Goal: Information Seeking & Learning: Check status

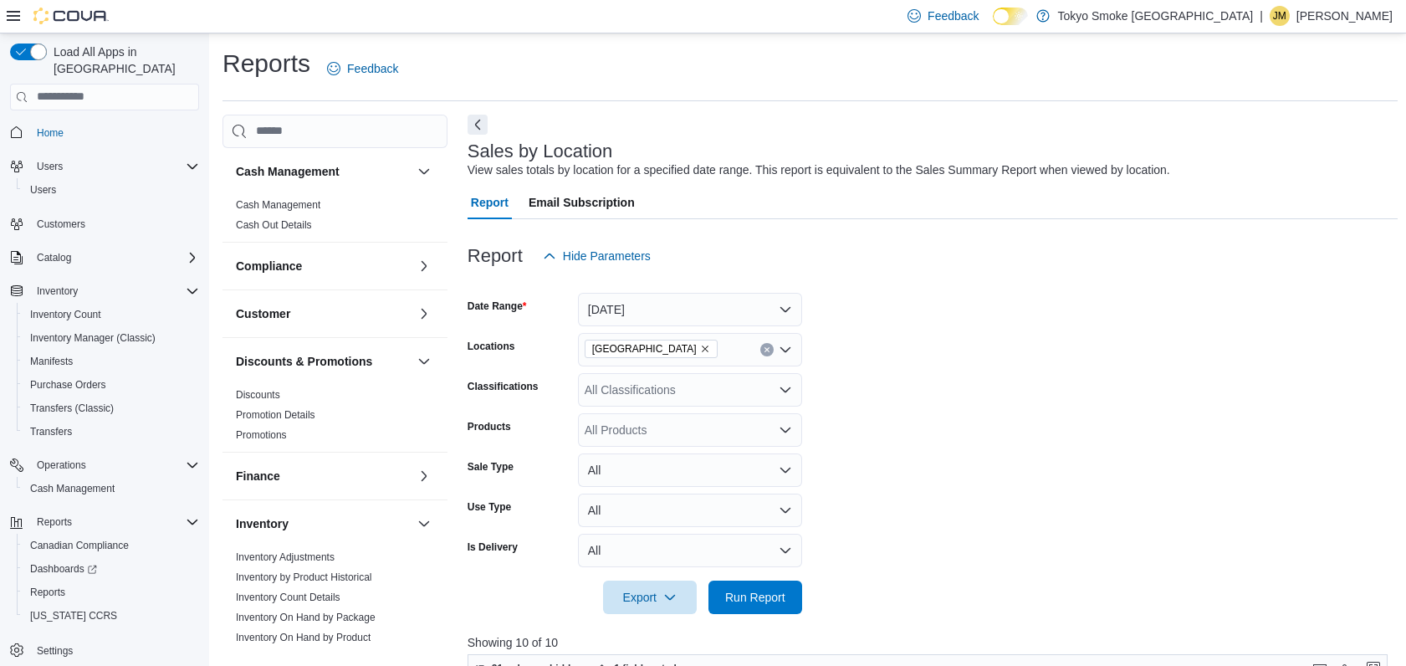
scroll to position [535, 0]
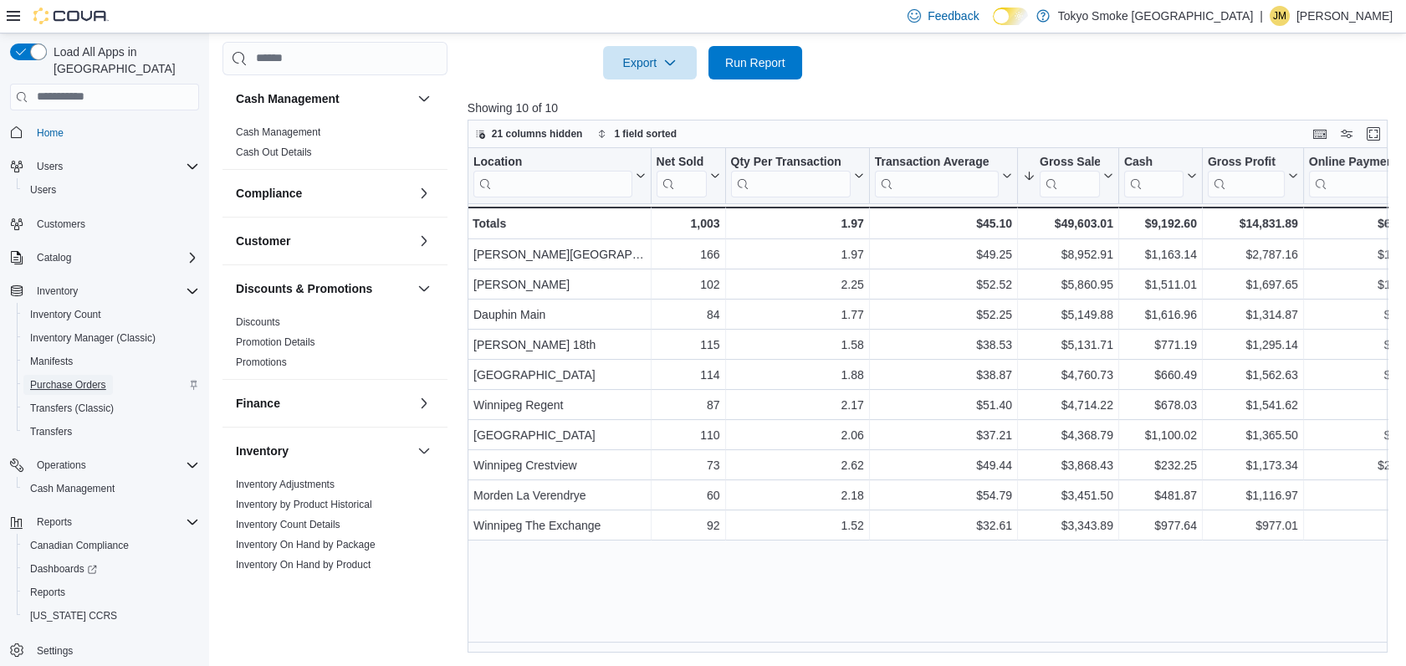
click at [88, 378] on span "Purchase Orders" at bounding box center [68, 384] width 76 height 13
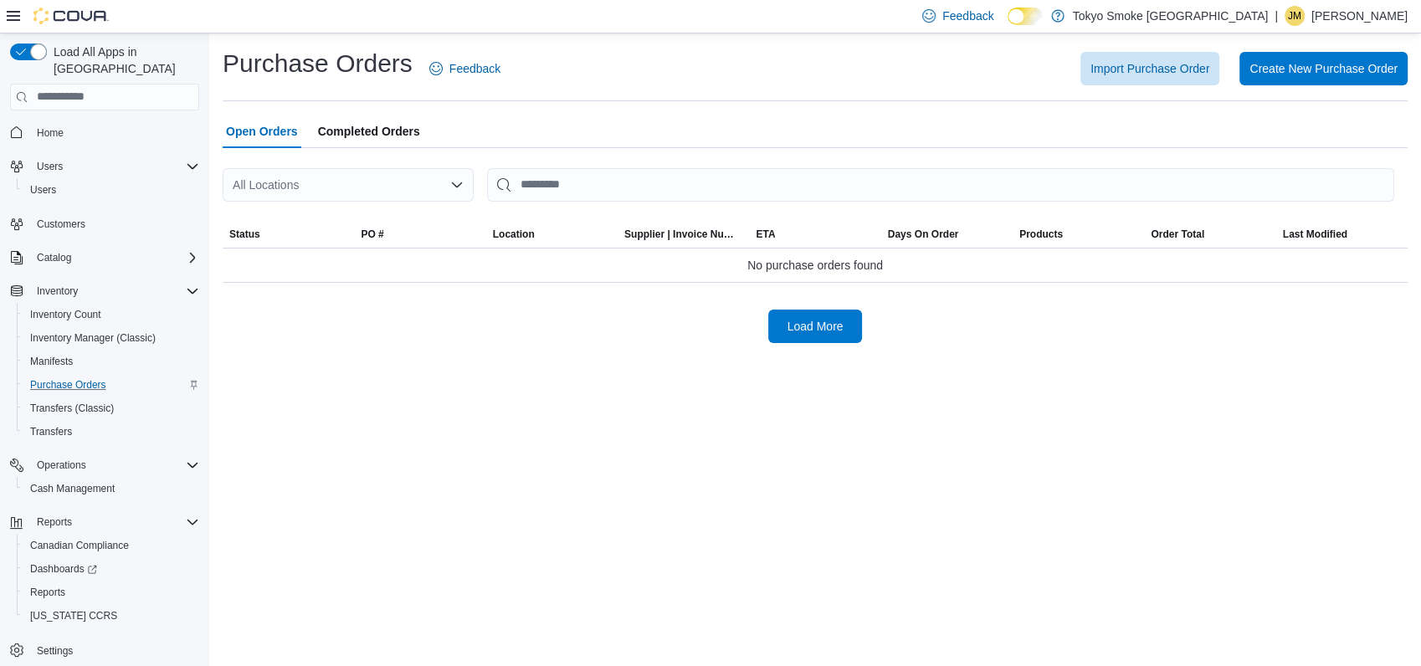
click at [387, 194] on div "All Locations" at bounding box center [348, 184] width 251 height 33
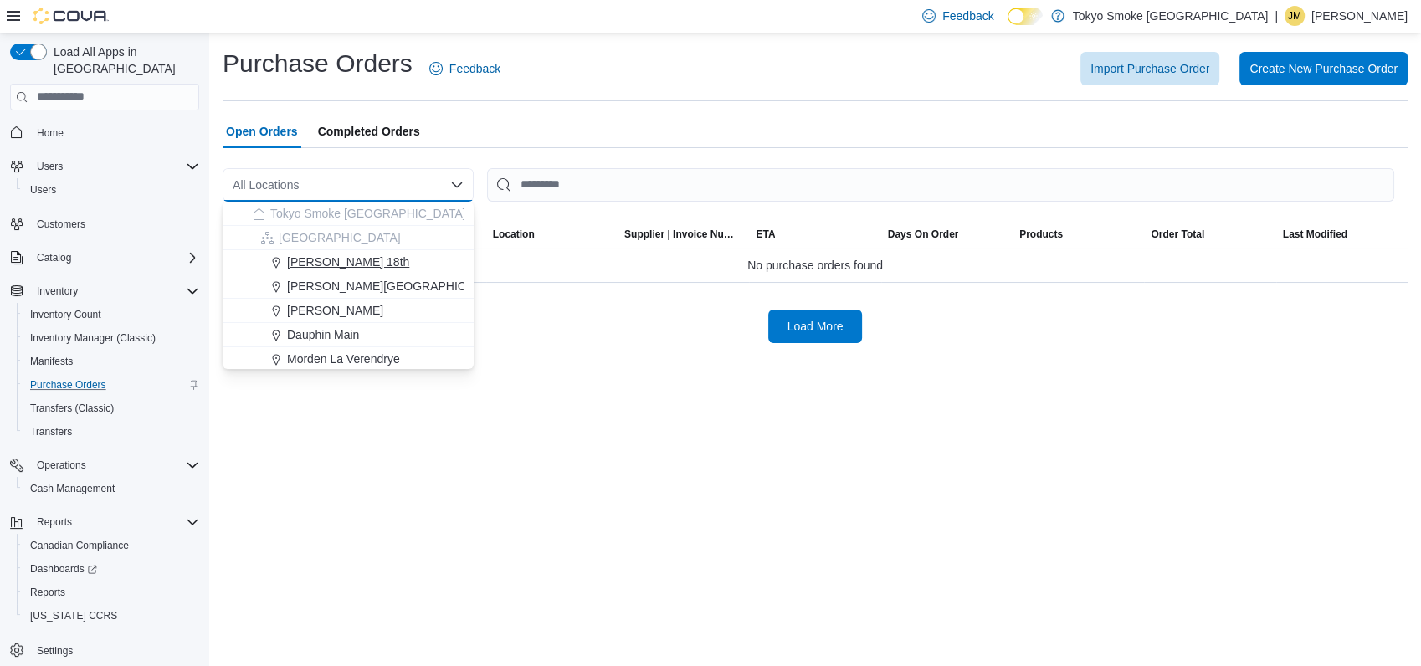
click at [340, 261] on span "[PERSON_NAME] 18th" at bounding box center [348, 262] width 122 height 17
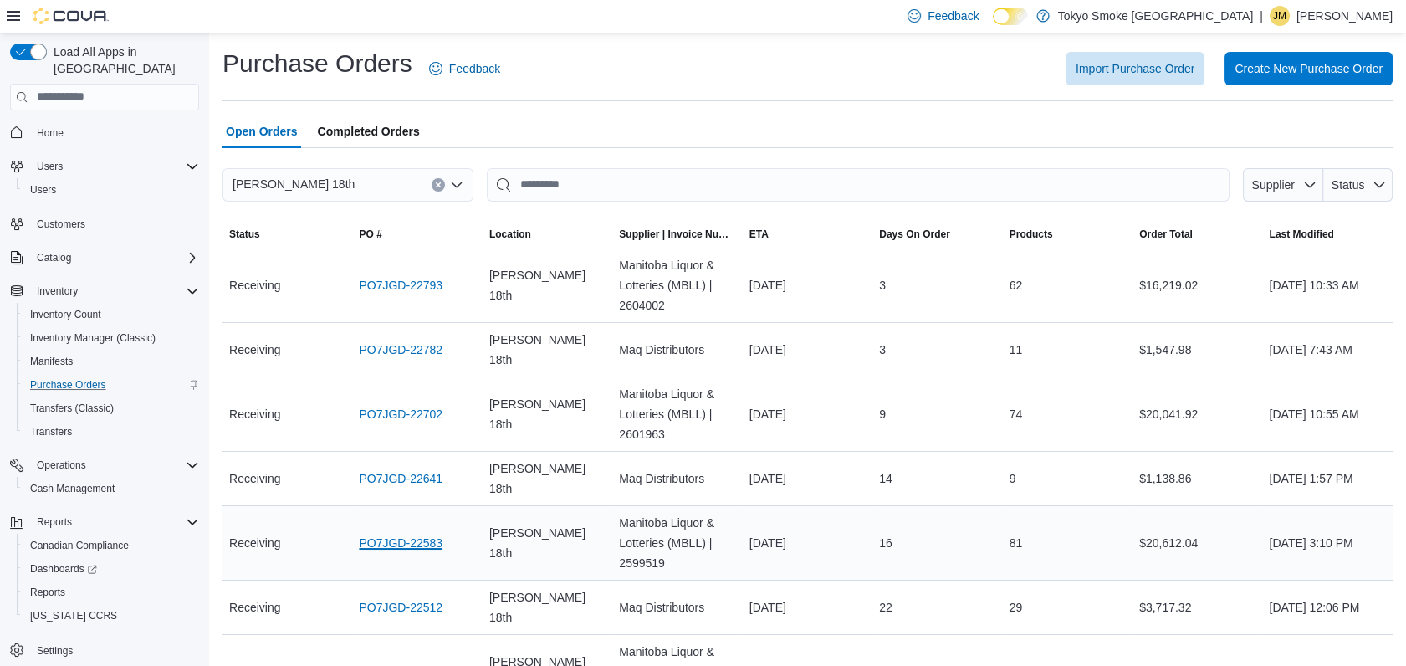
click at [433, 533] on link "PO7JGD-22583" at bounding box center [401, 543] width 84 height 20
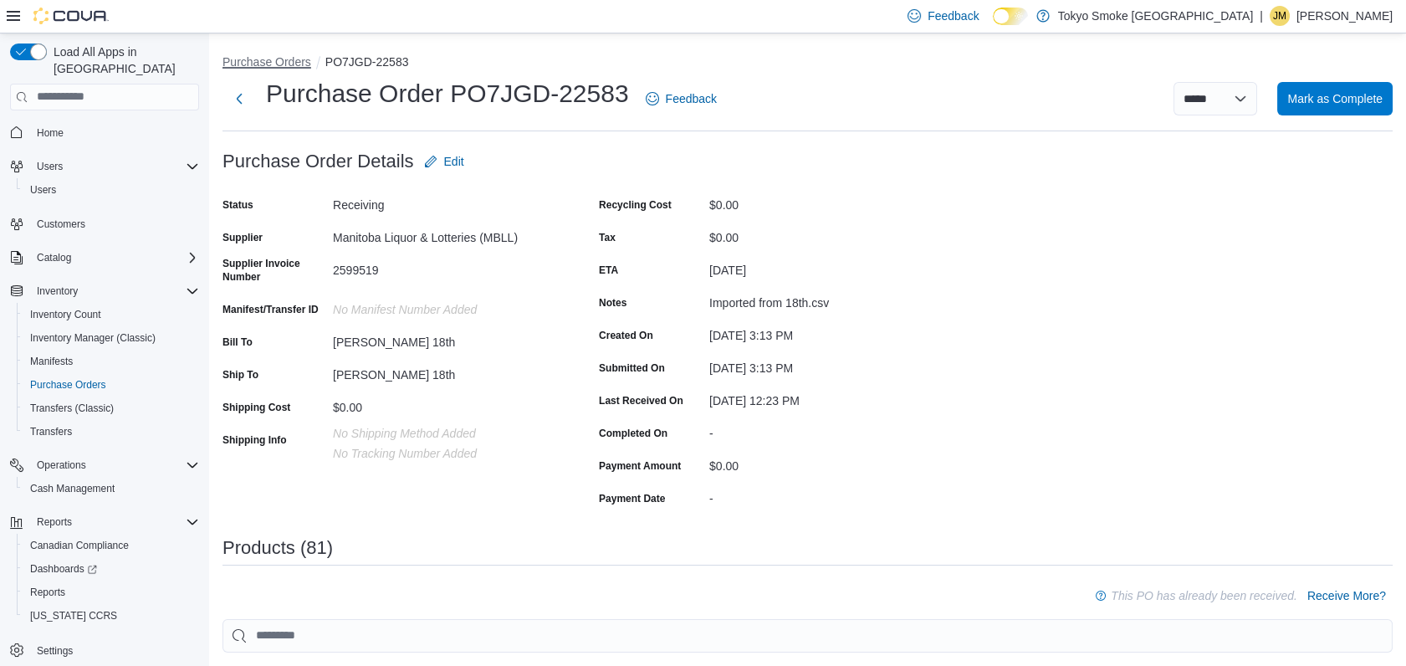
click at [293, 66] on button "Purchase Orders" at bounding box center [267, 61] width 89 height 13
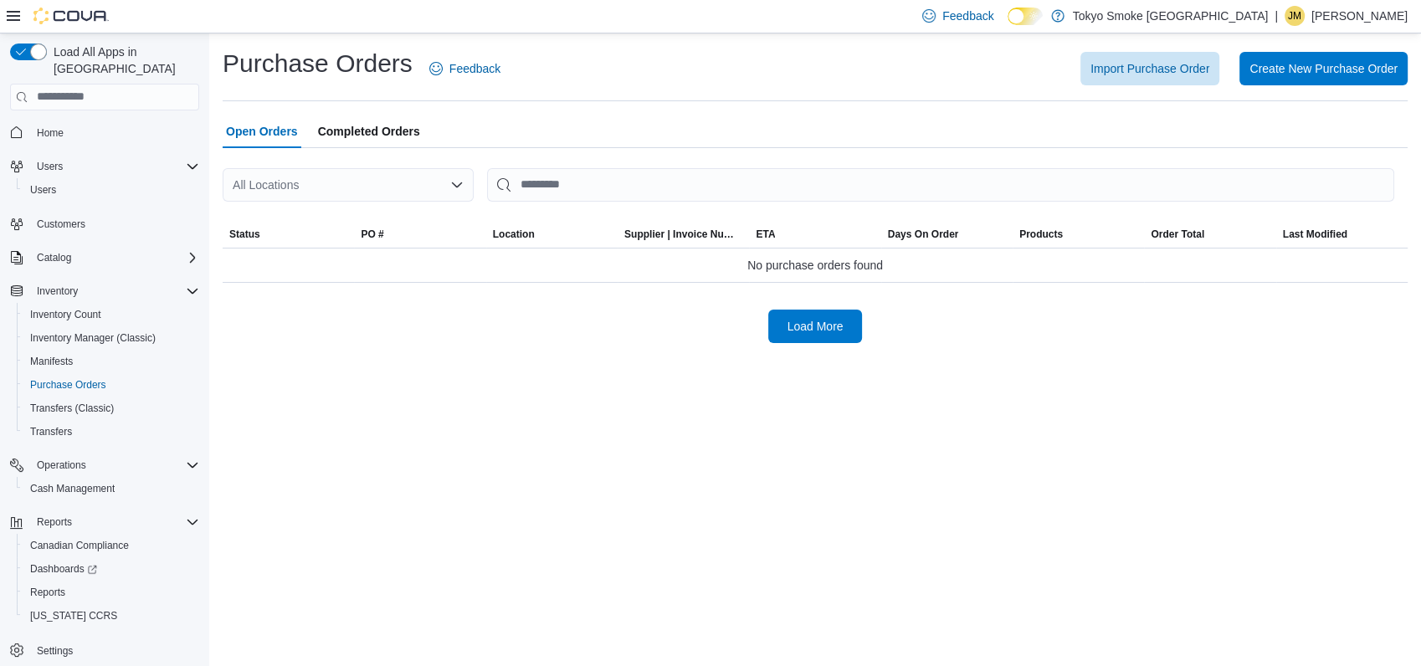
click at [423, 177] on div "All Locations" at bounding box center [348, 184] width 251 height 33
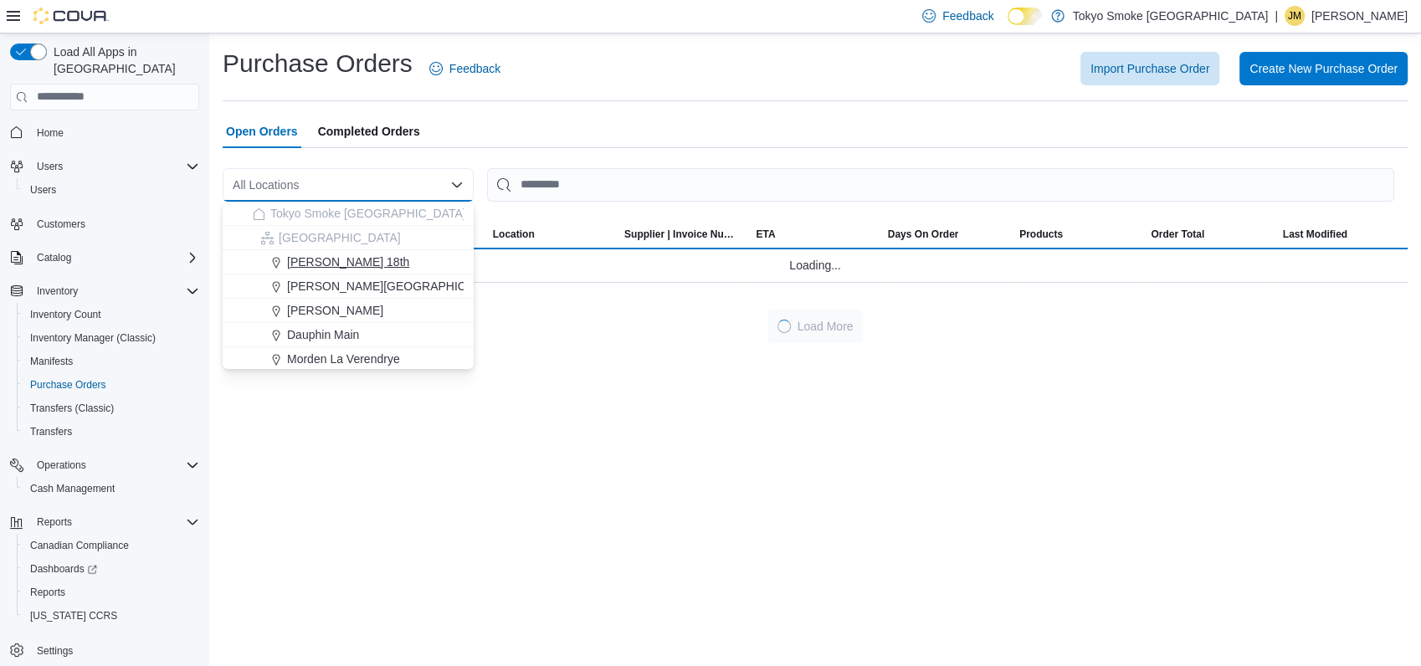
click at [341, 261] on span "[PERSON_NAME] 18th" at bounding box center [348, 262] width 122 height 17
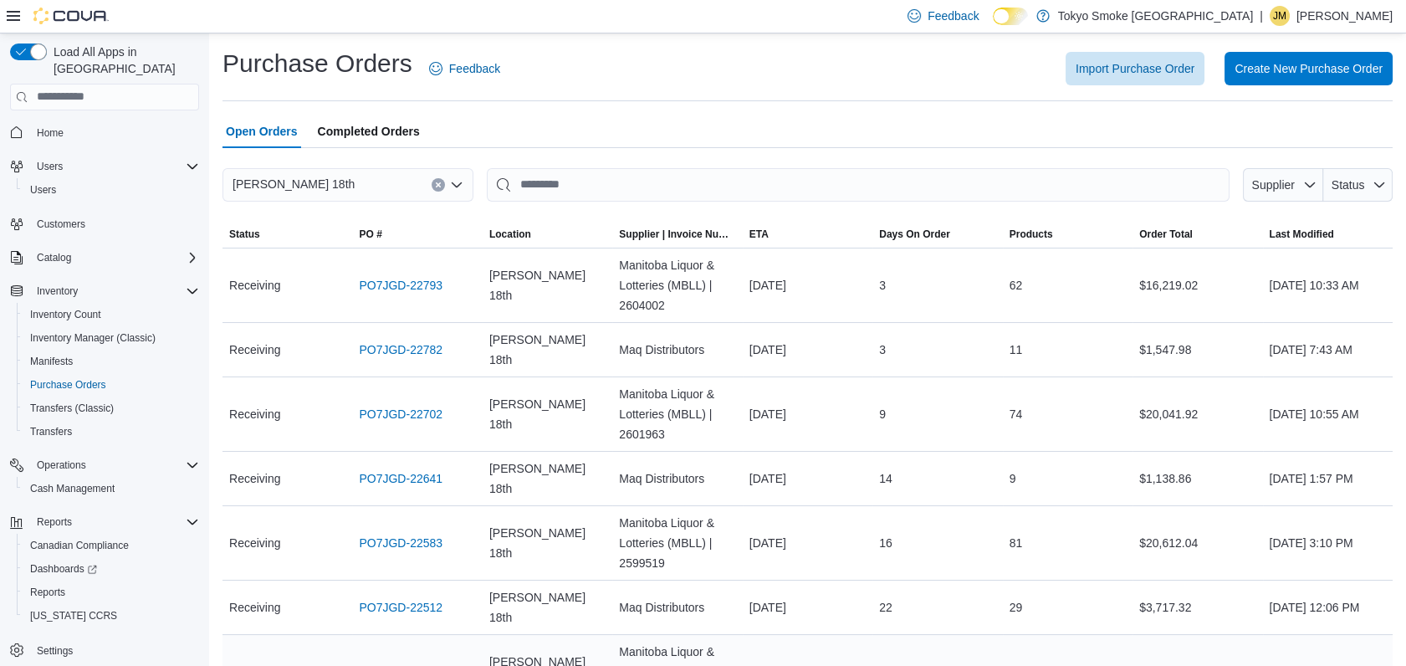
click at [425, 662] on link "PO7JGD-22502" at bounding box center [401, 672] width 84 height 20
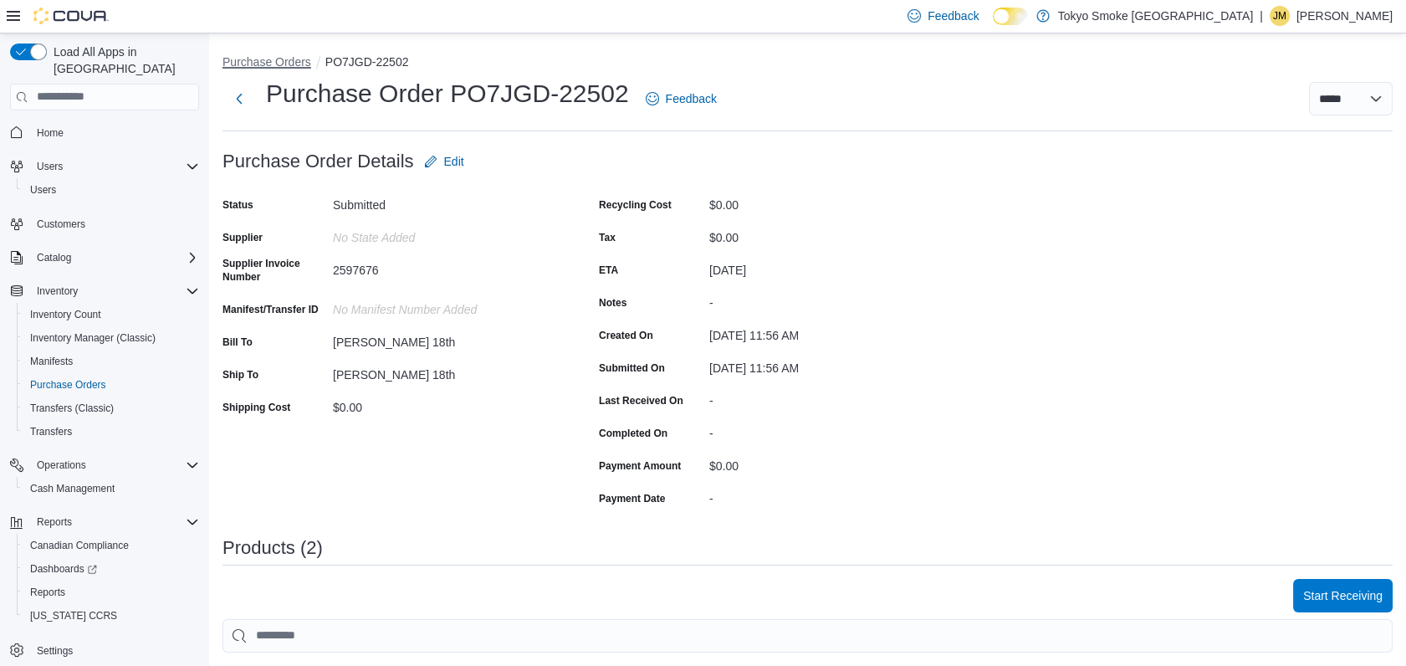
click at [278, 60] on button "Purchase Orders" at bounding box center [267, 61] width 89 height 13
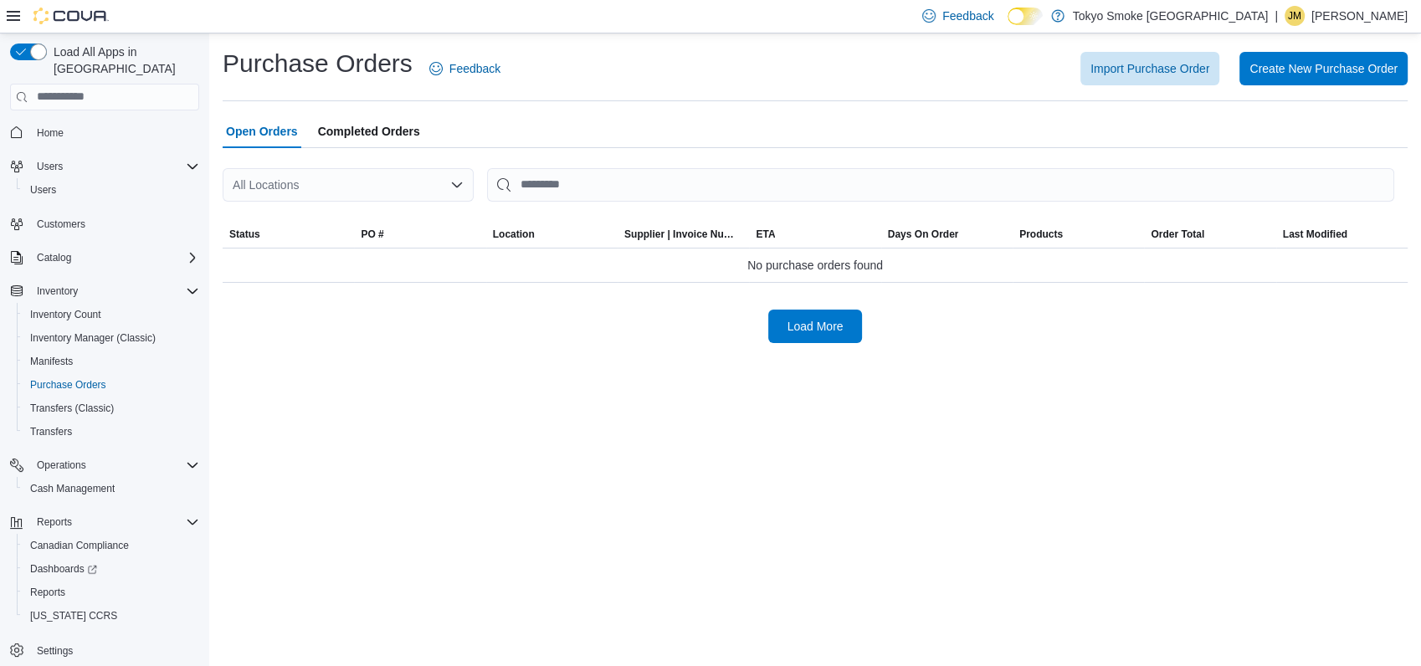
click at [407, 192] on div "All Locations" at bounding box center [348, 184] width 251 height 33
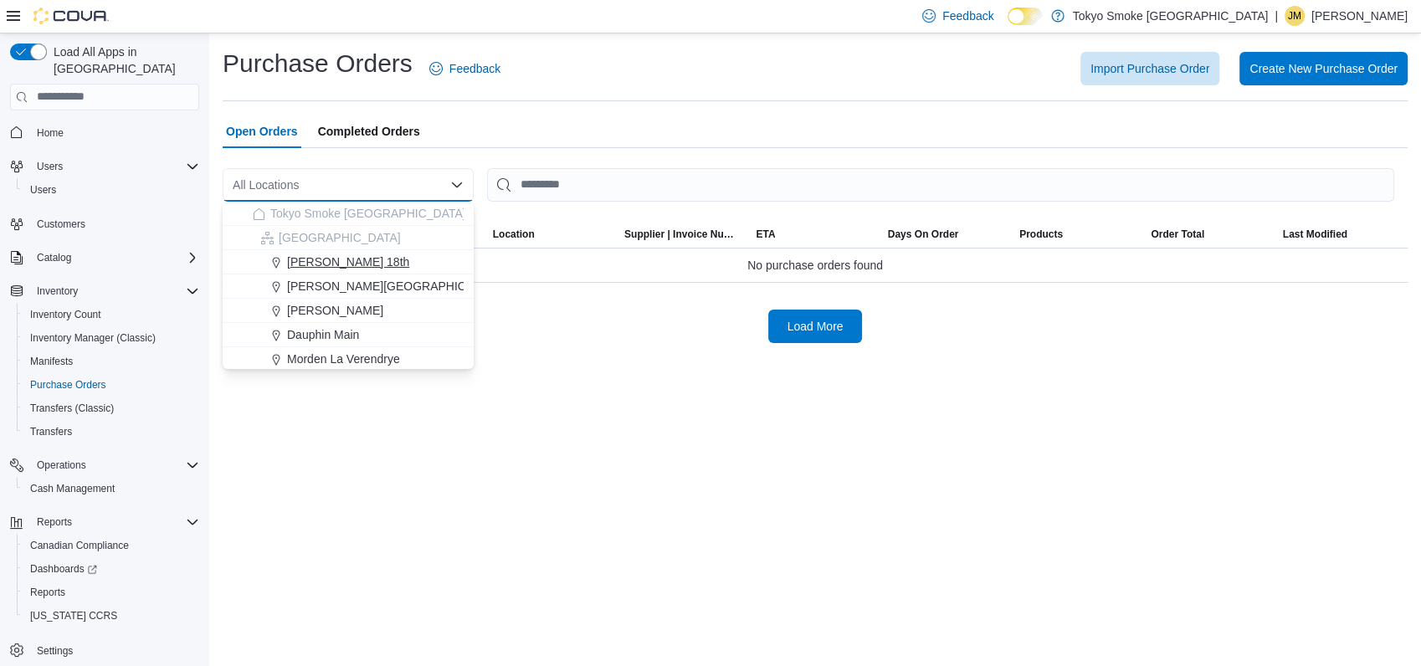
click at [375, 261] on div "[PERSON_NAME] 18th" at bounding box center [358, 262] width 211 height 17
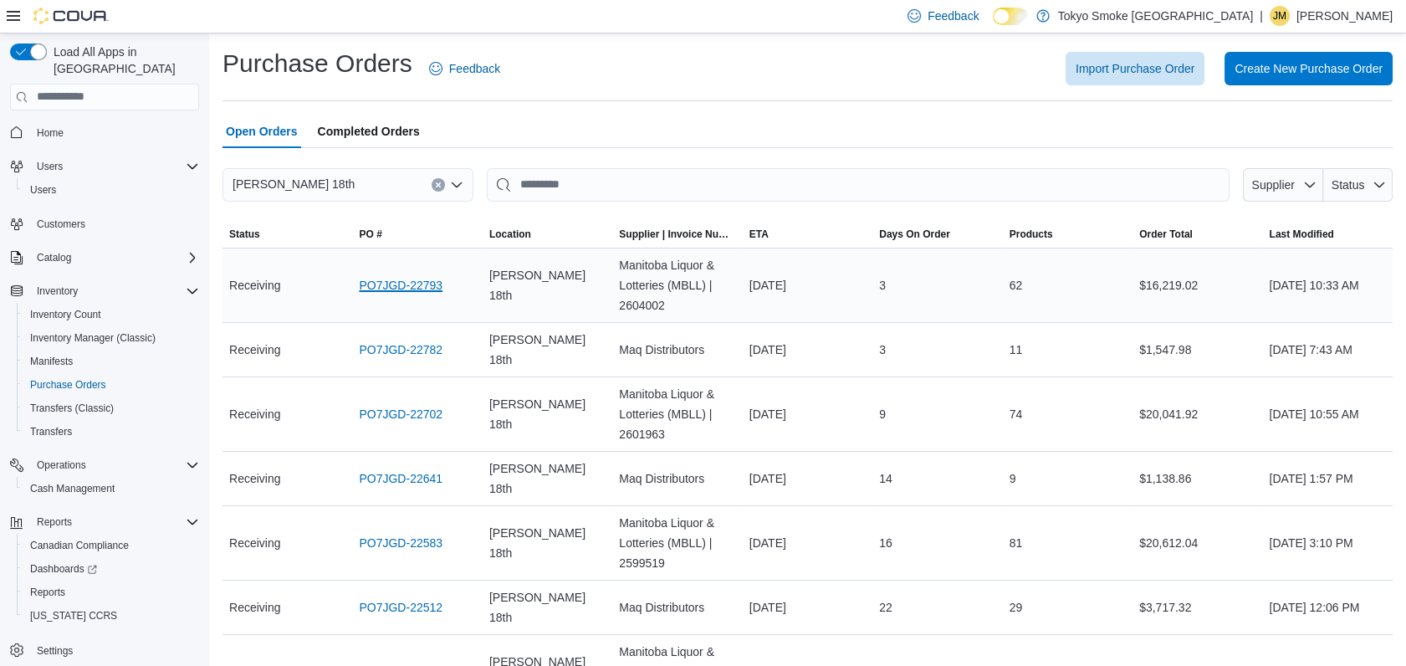
click at [432, 288] on link "PO7JGD-22793" at bounding box center [401, 285] width 84 height 20
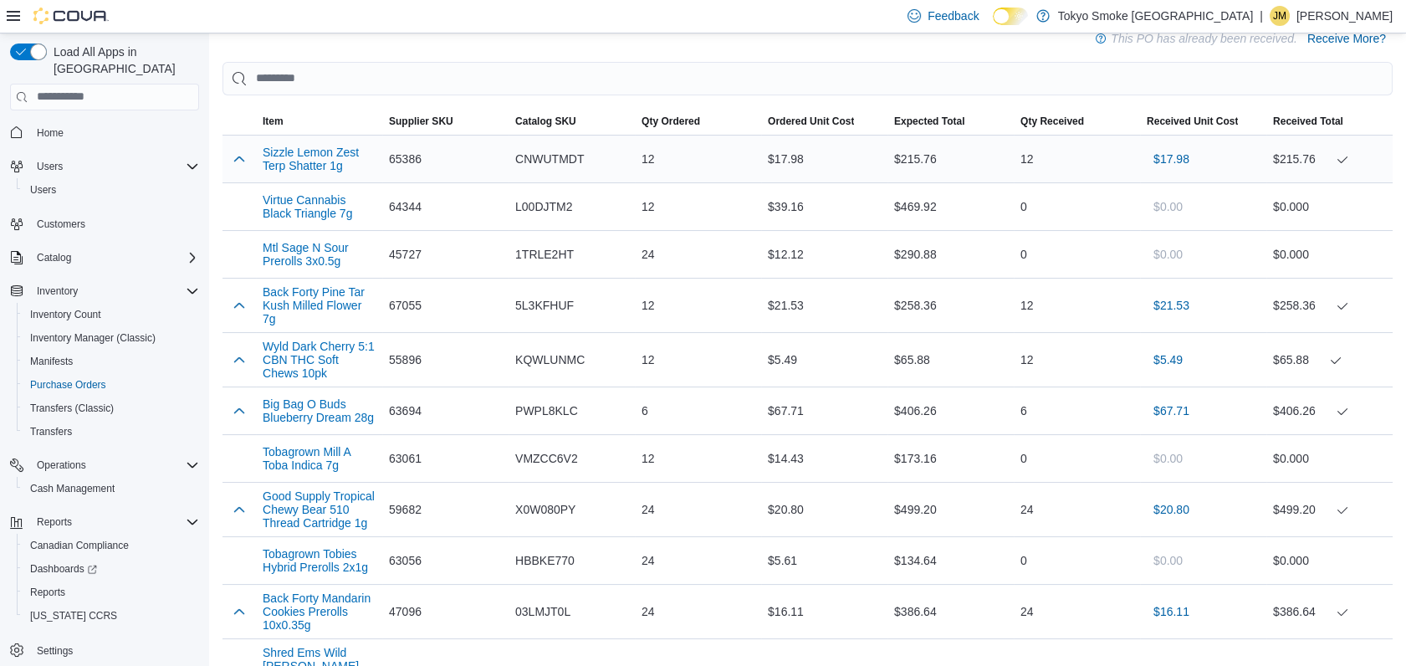
scroll to position [464, 0]
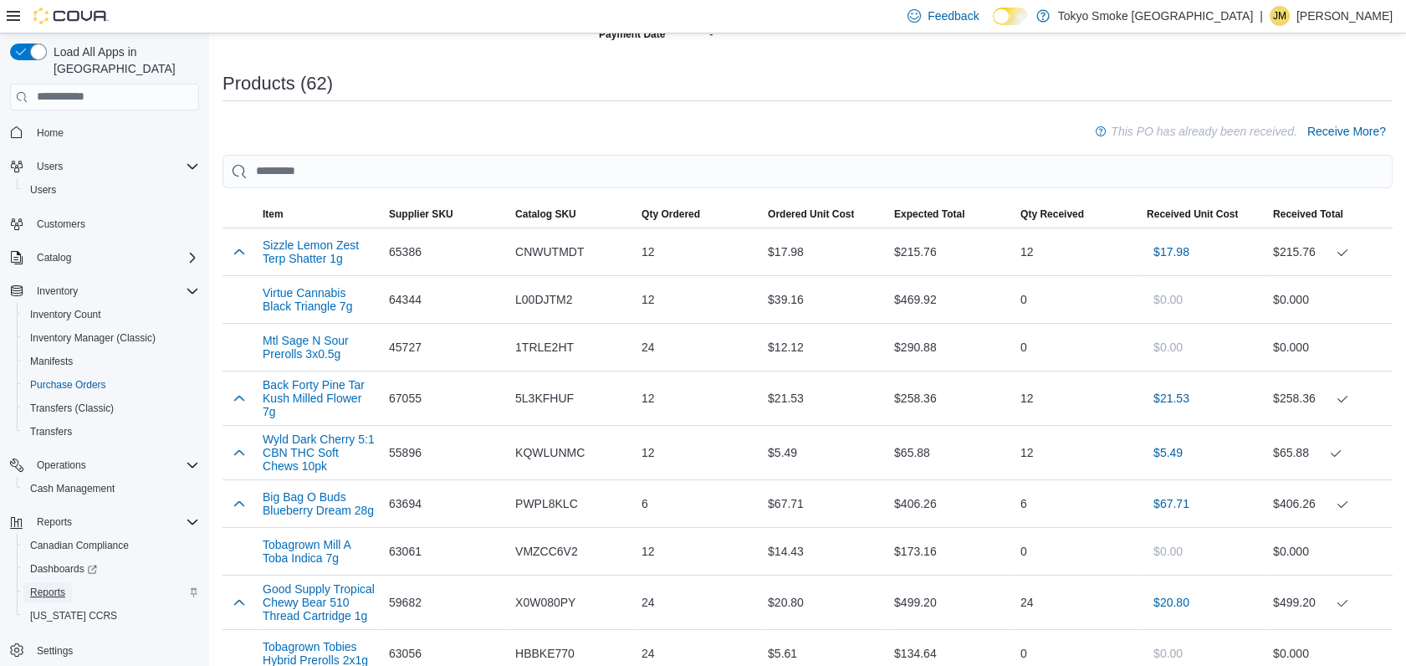
click at [70, 582] on link "Reports" at bounding box center [47, 592] width 49 height 20
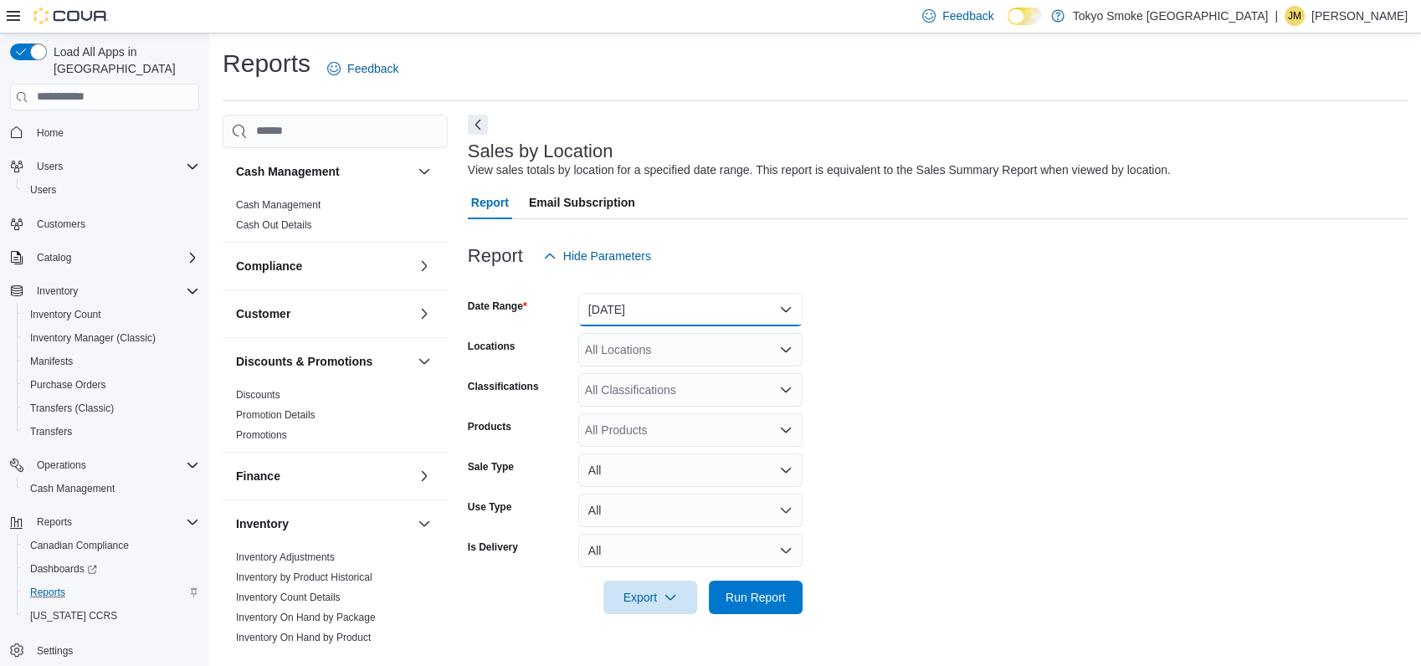
click at [612, 306] on button "Yesterday" at bounding box center [690, 309] width 224 height 33
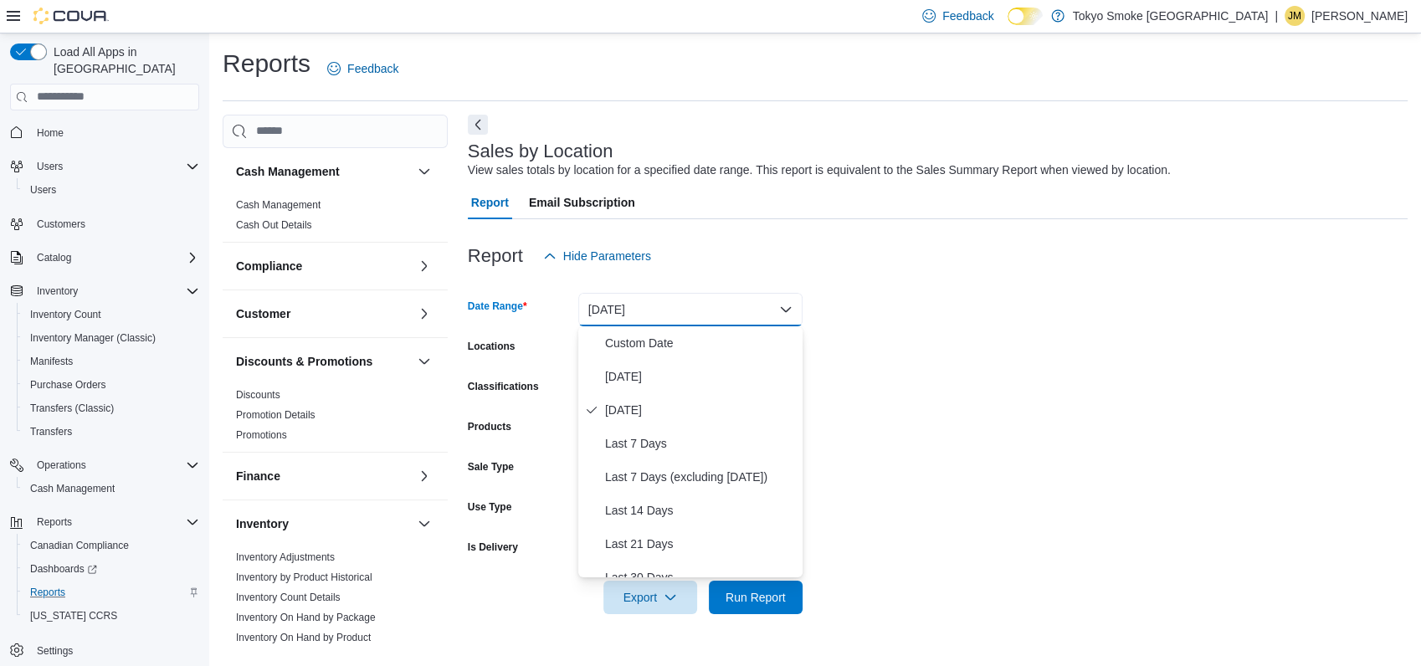
drag, startPoint x: 942, startPoint y: 351, endPoint x: 927, endPoint y: 344, distance: 16.5
click at [941, 351] on form "Date Range Yesterday Locations All Locations Classifications All Classification…" at bounding box center [938, 443] width 940 height 341
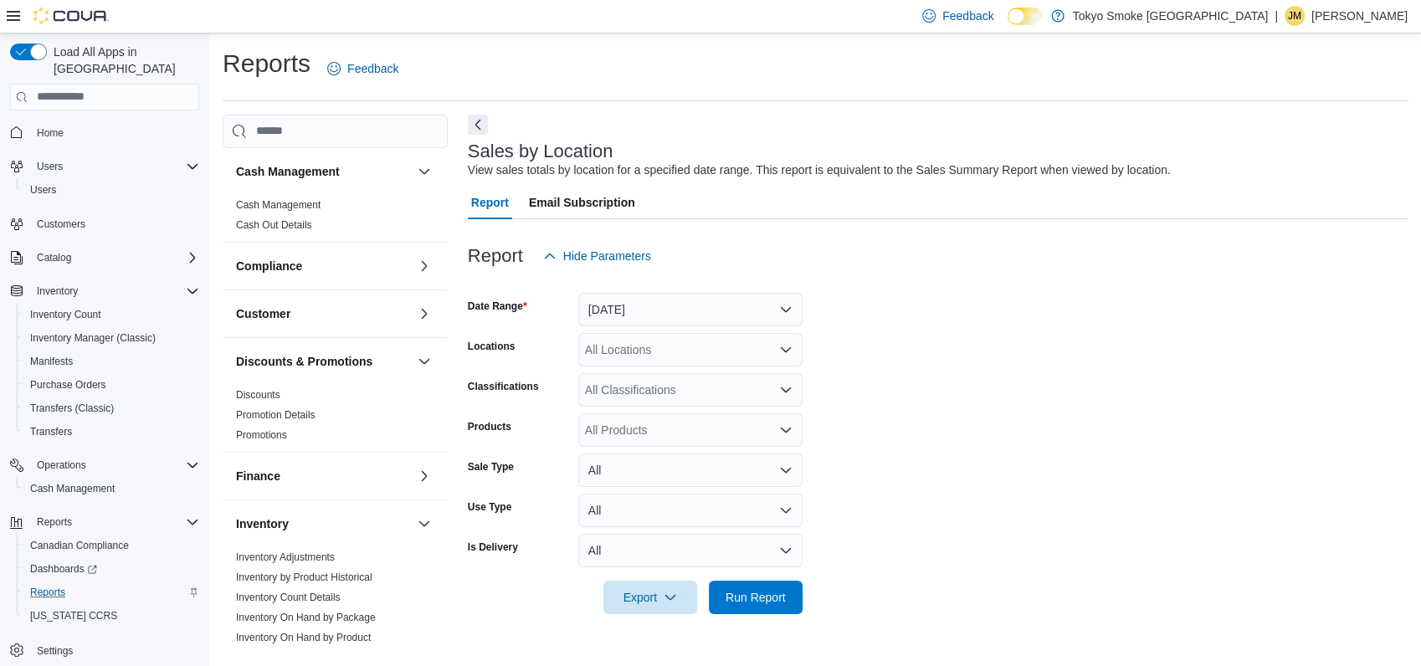
click at [712, 335] on div "All Locations" at bounding box center [690, 349] width 224 height 33
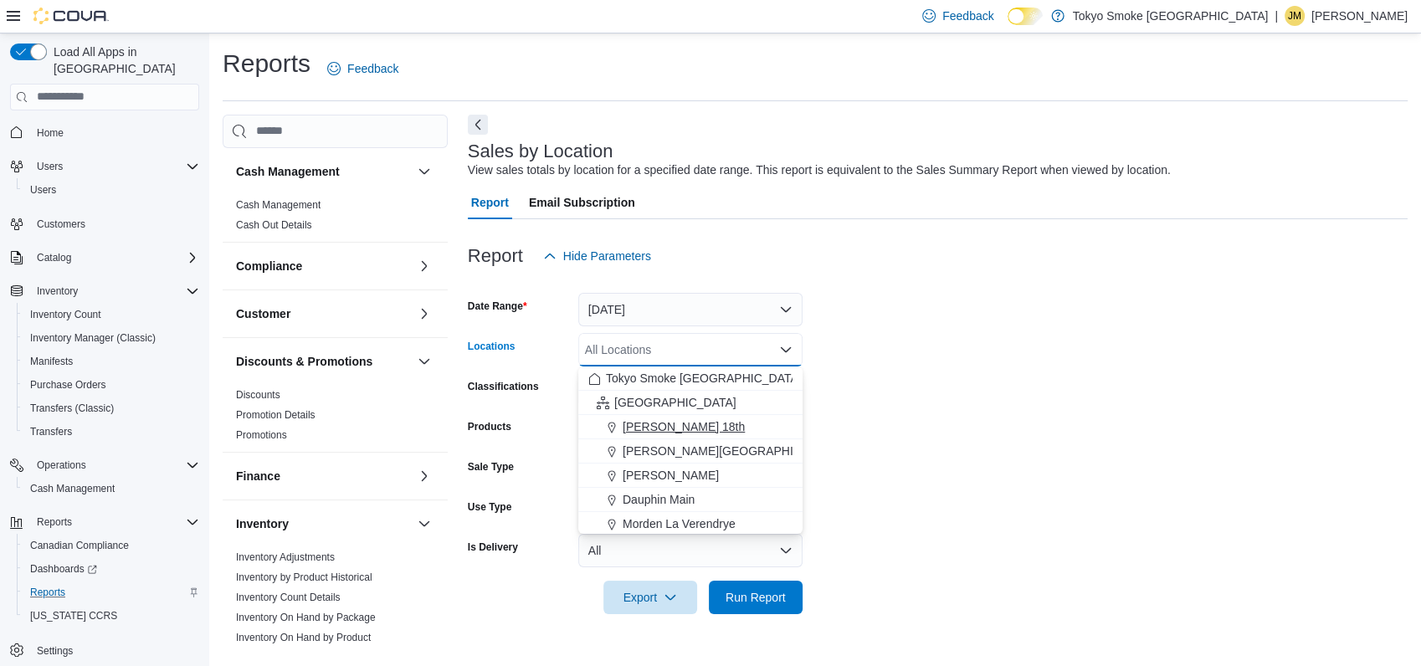
click at [693, 419] on div "[PERSON_NAME] 18th" at bounding box center [690, 426] width 204 height 17
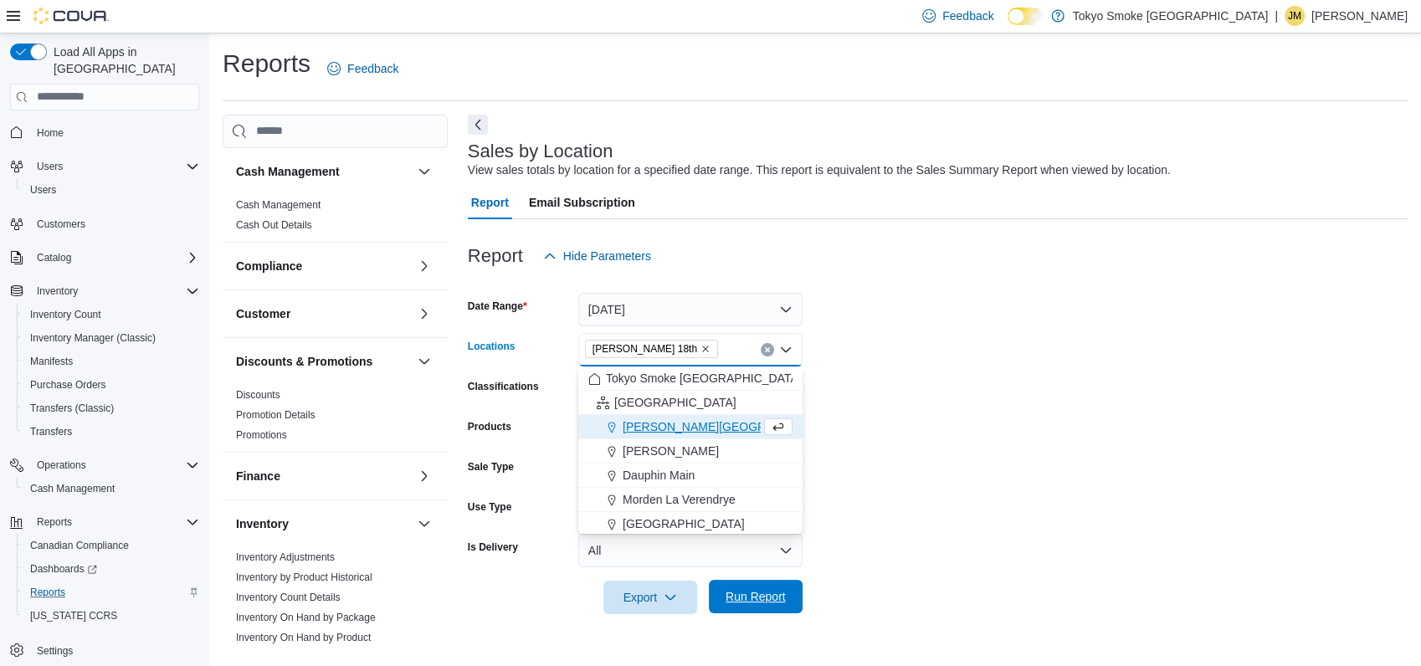
click at [752, 600] on span "Run Report" at bounding box center [755, 596] width 60 height 17
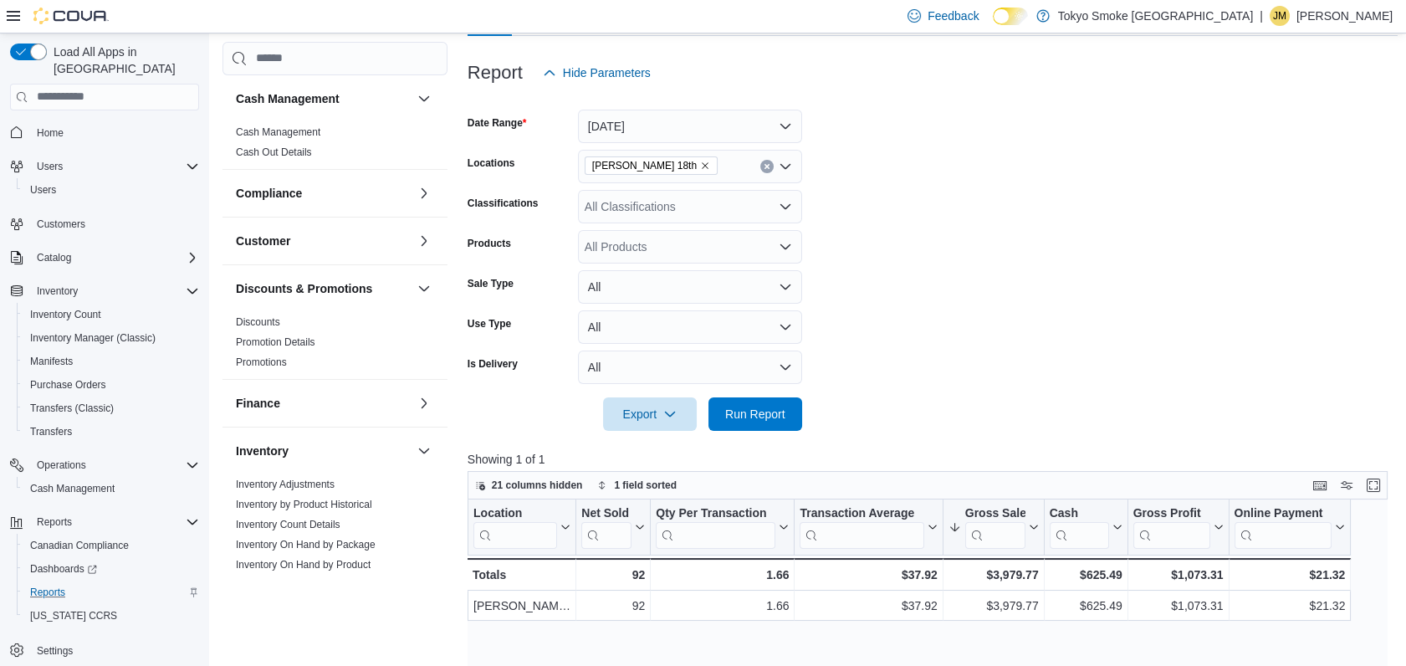
scroll to position [69, 0]
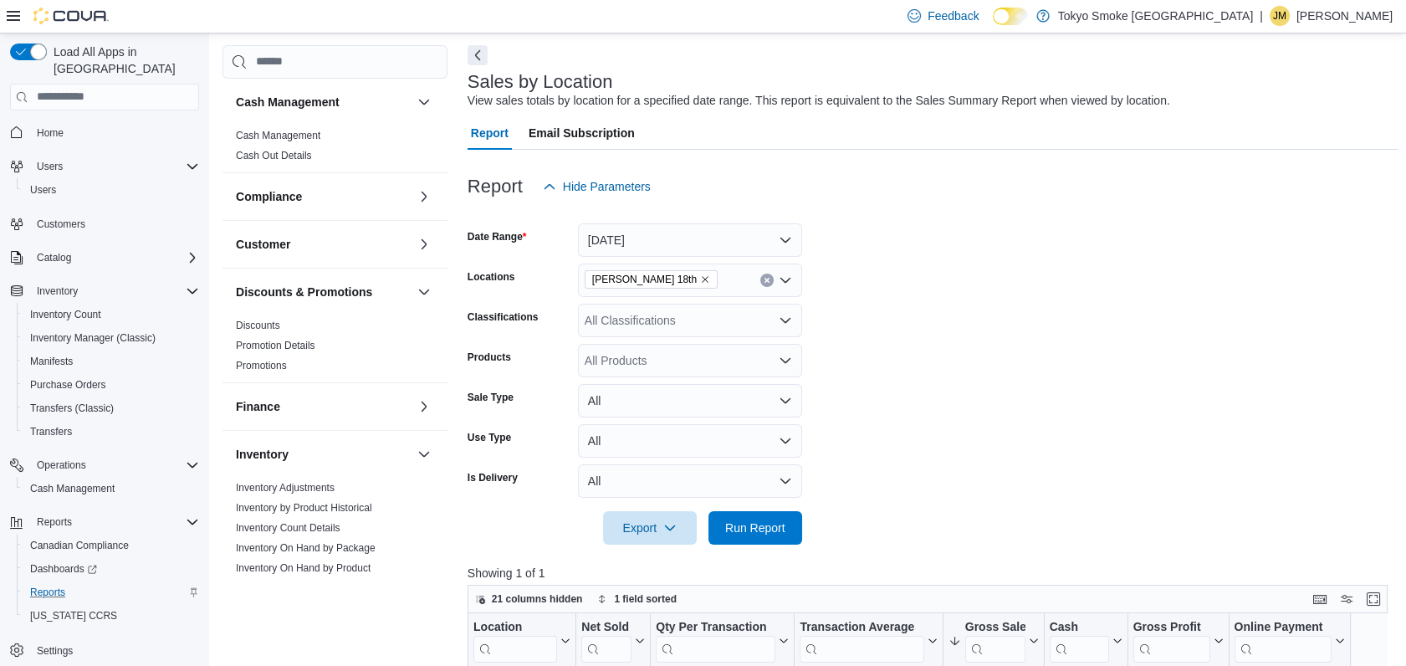
click at [700, 274] on icon "Remove Brandon 18th from selection in this group" at bounding box center [705, 279] width 10 height 10
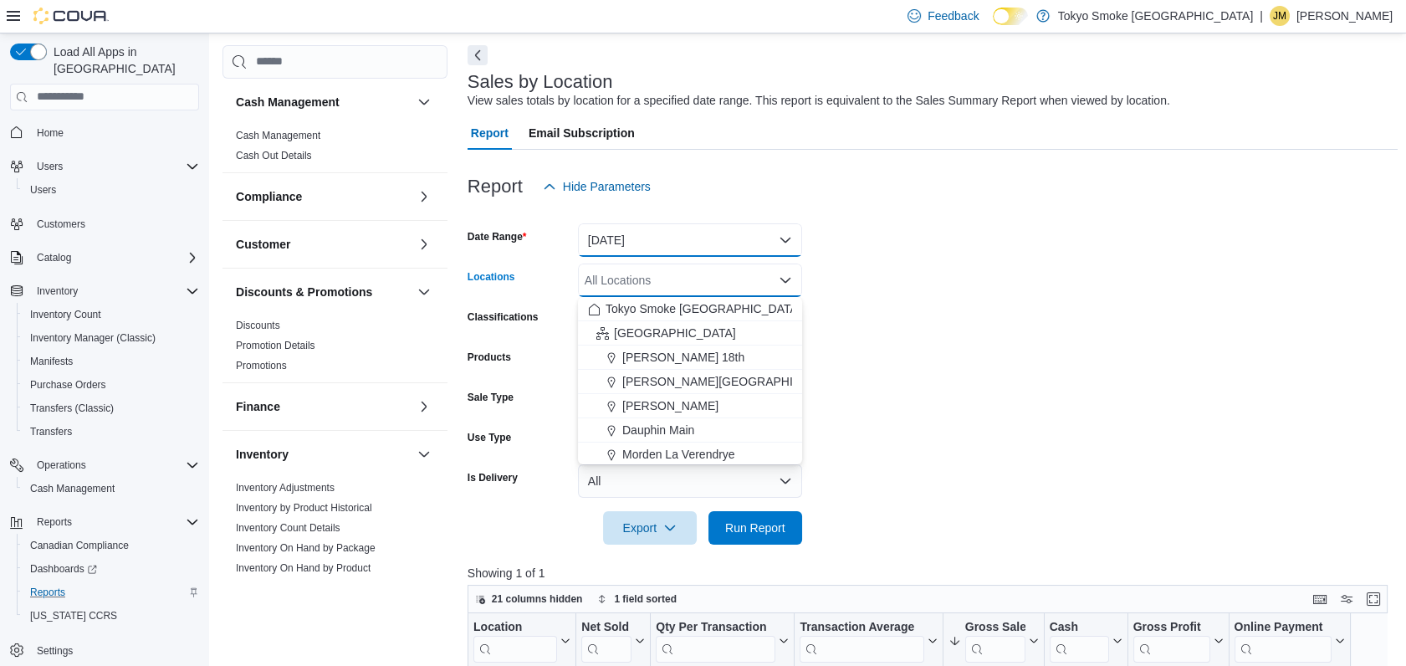
click at [649, 246] on button "Yesterday" at bounding box center [690, 239] width 224 height 33
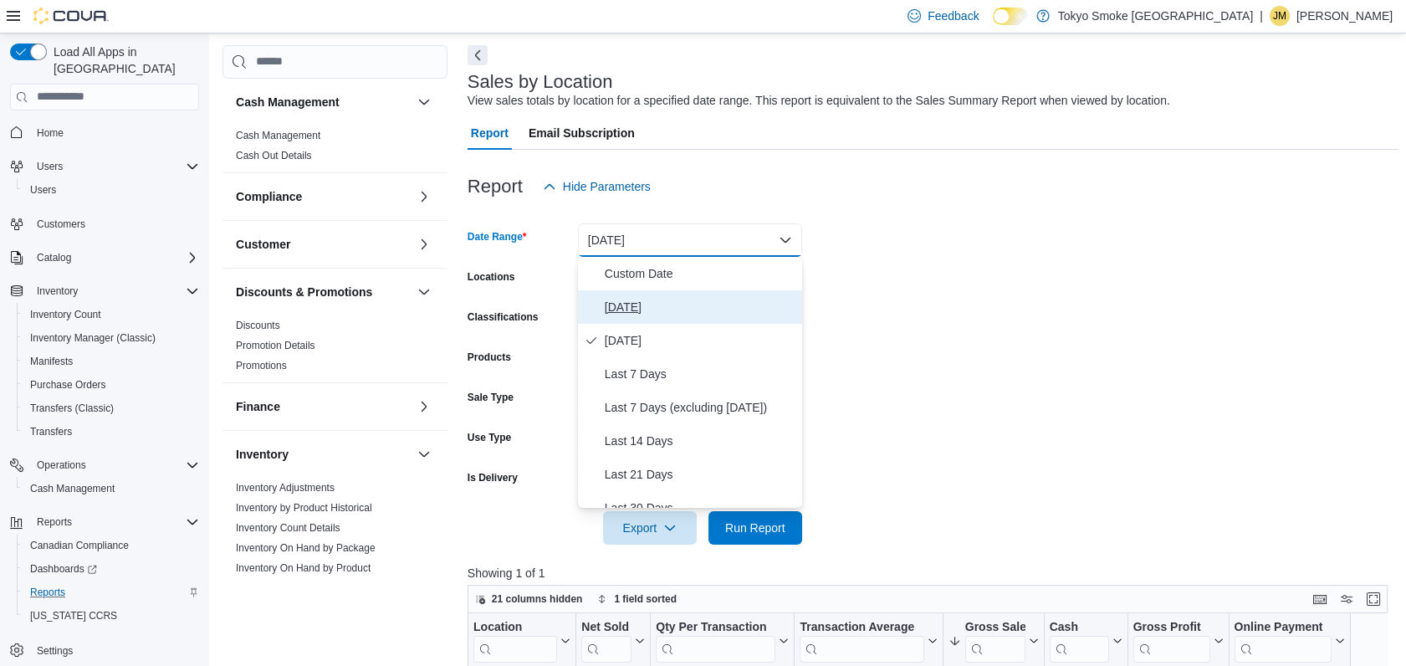
click at [646, 295] on button "Today" at bounding box center [690, 306] width 224 height 33
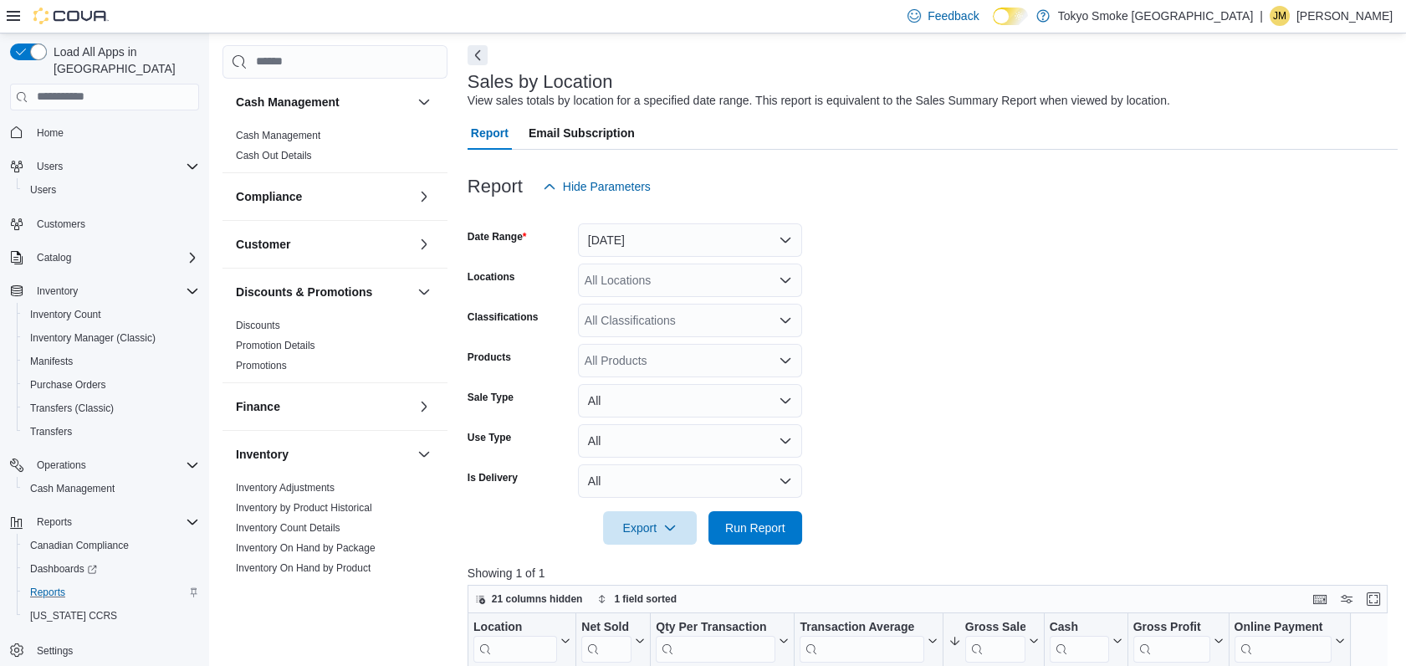
click at [652, 283] on div "All Locations" at bounding box center [690, 280] width 224 height 33
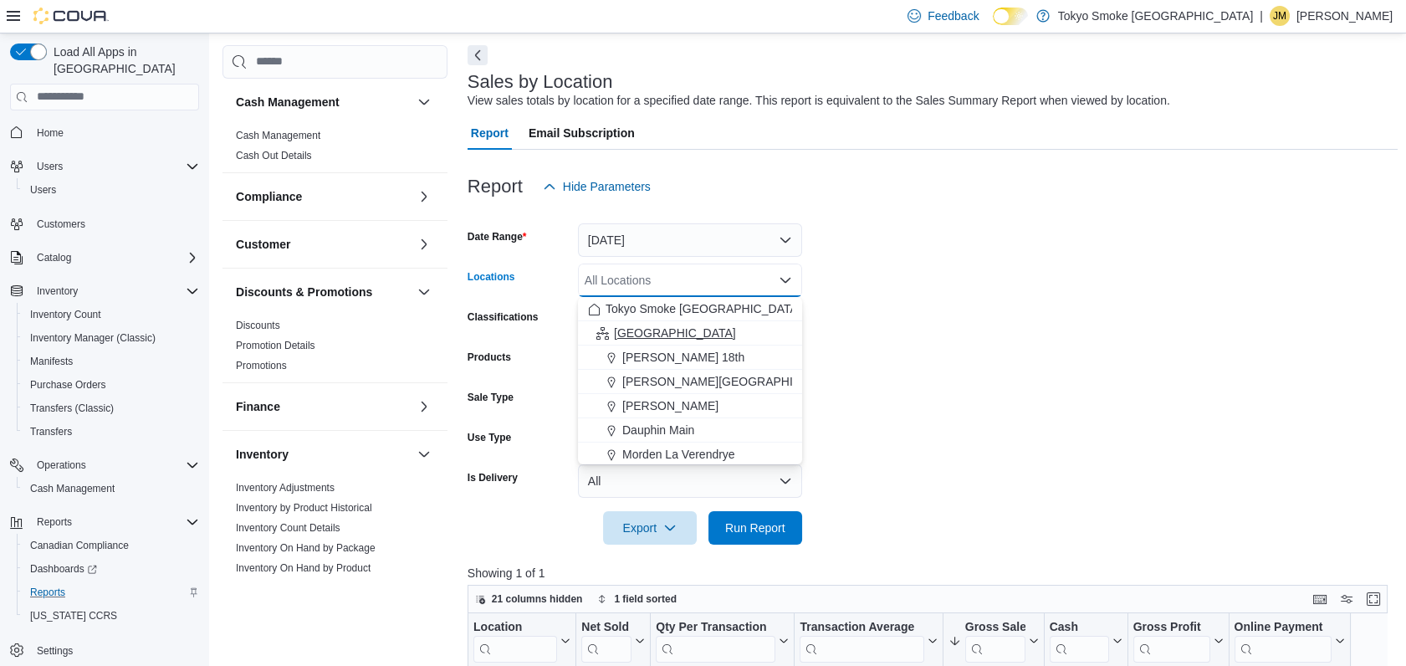
click at [657, 332] on span "[GEOGRAPHIC_DATA]" at bounding box center [675, 333] width 122 height 17
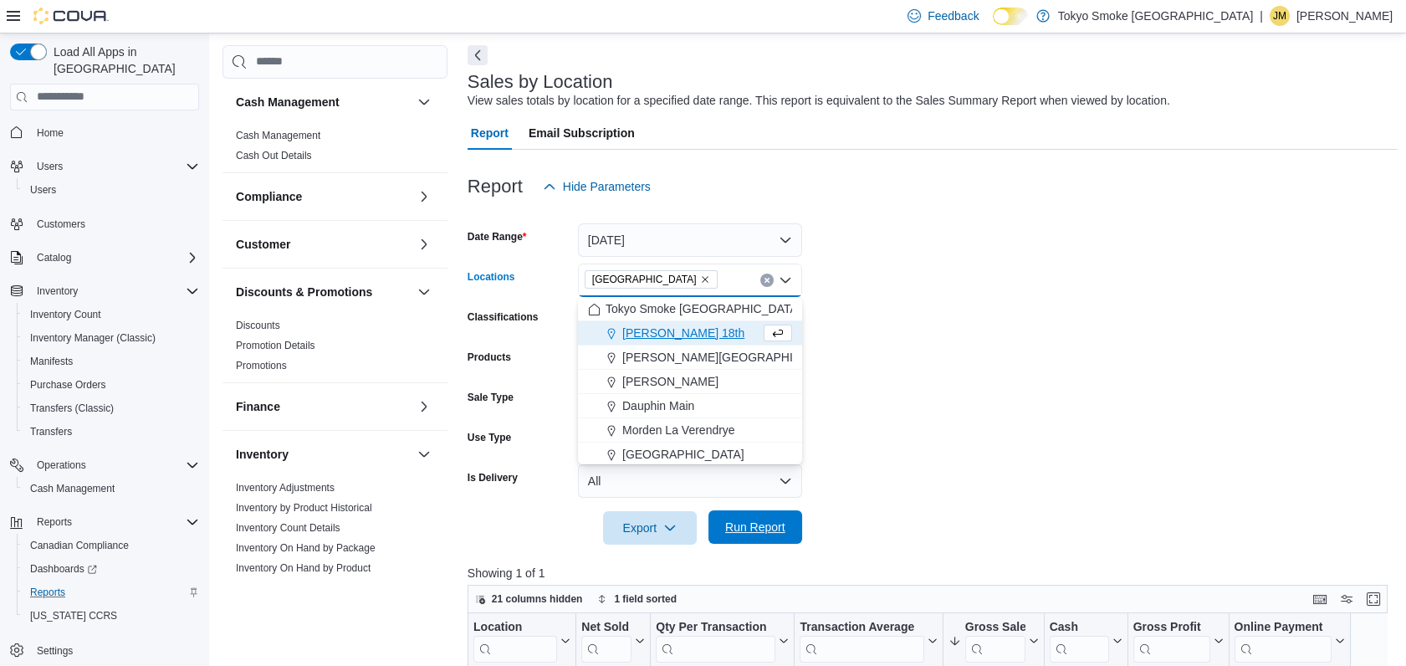
click at [756, 518] on span "Run Report" at bounding box center [756, 526] width 74 height 33
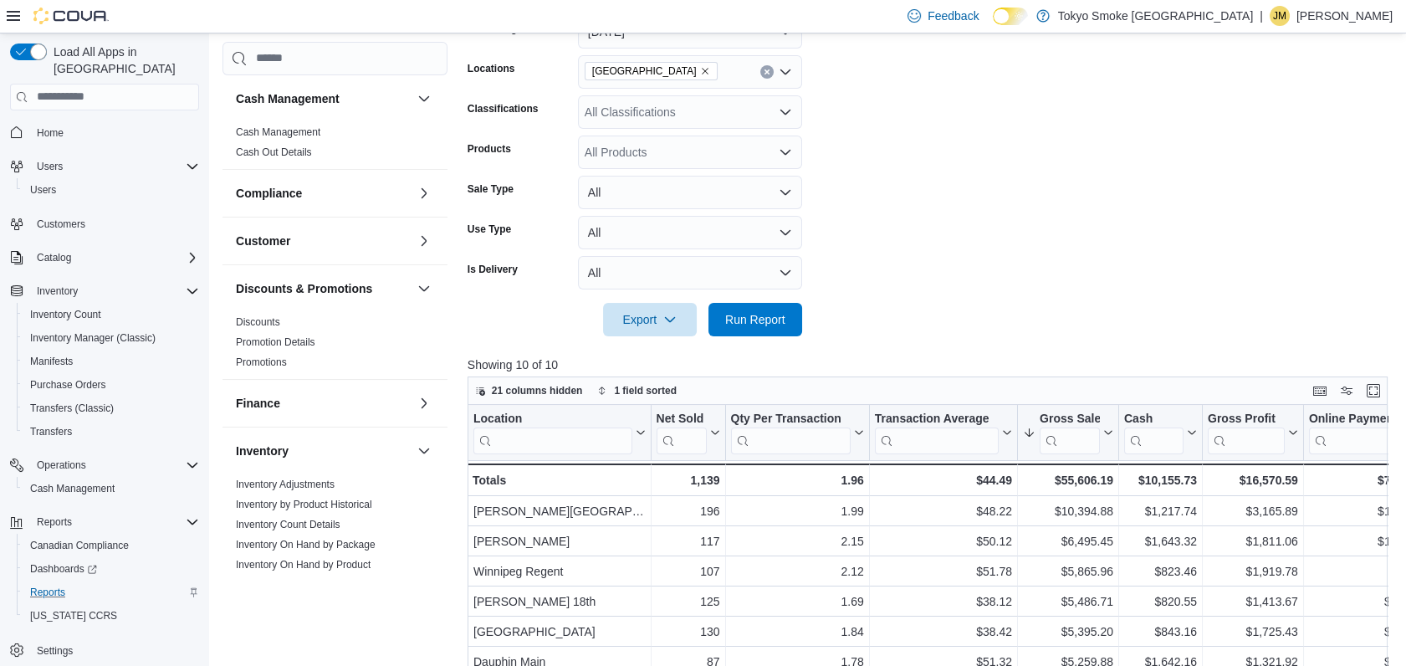
scroll to position [162, 0]
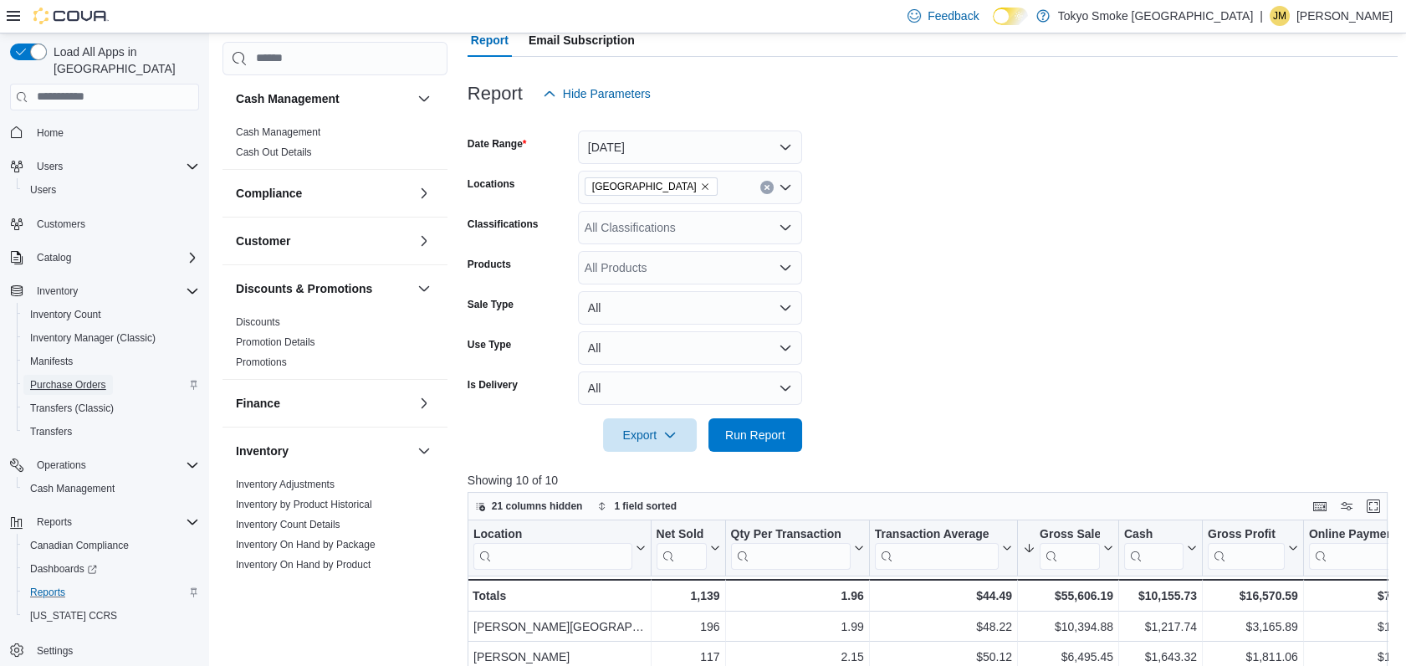
click at [95, 378] on span "Purchase Orders" at bounding box center [68, 384] width 76 height 13
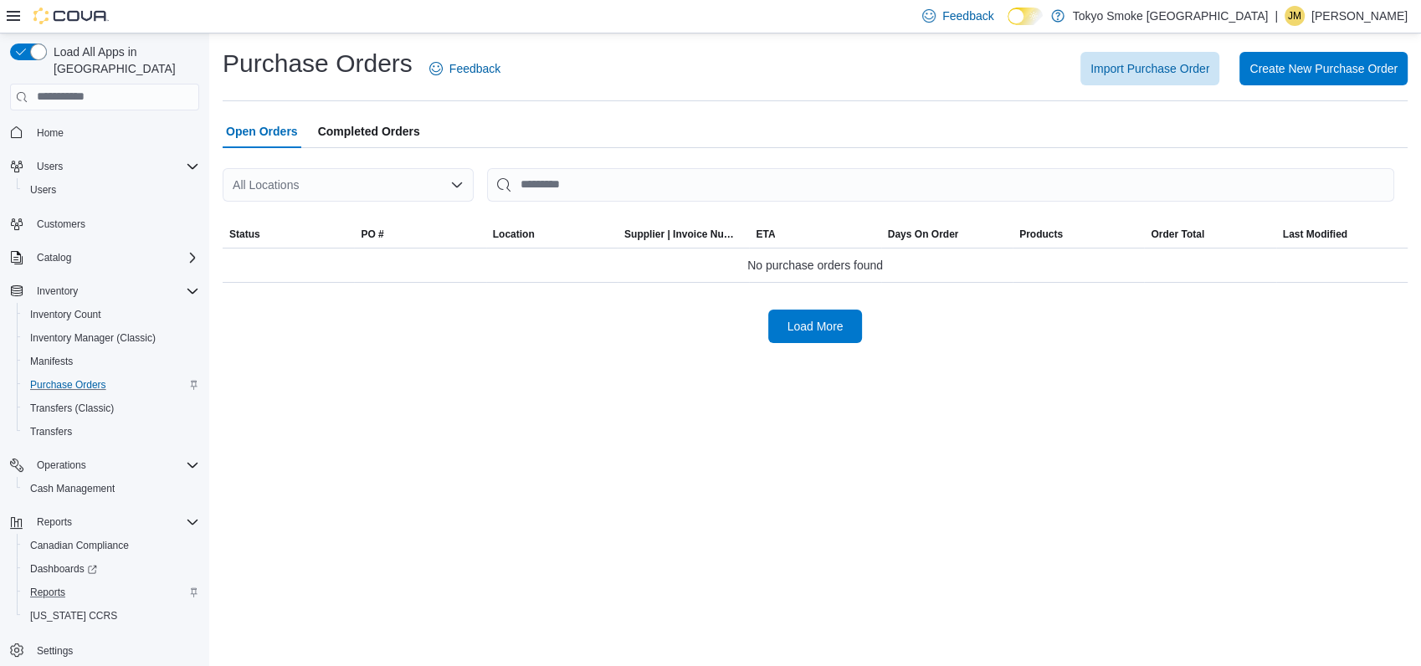
click at [414, 182] on div "All Locations" at bounding box center [348, 184] width 251 height 33
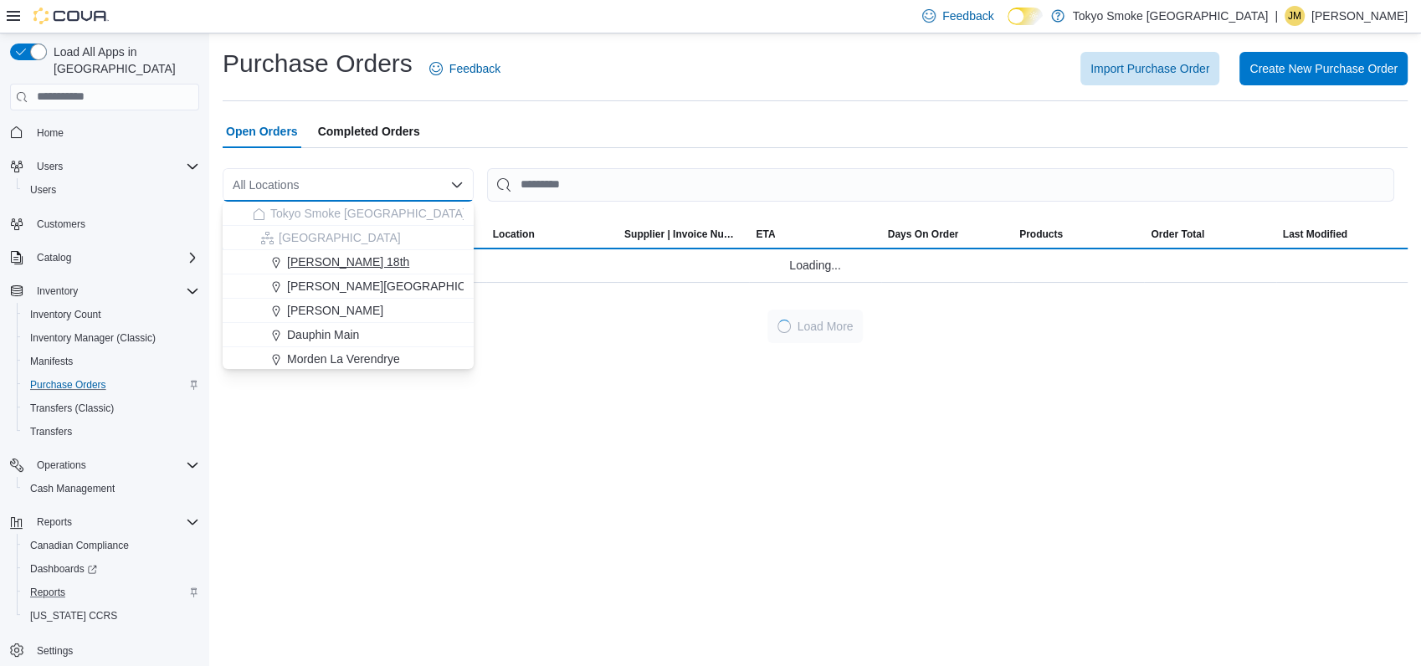
click at [371, 272] on button "[PERSON_NAME] 18th" at bounding box center [348, 262] width 251 height 24
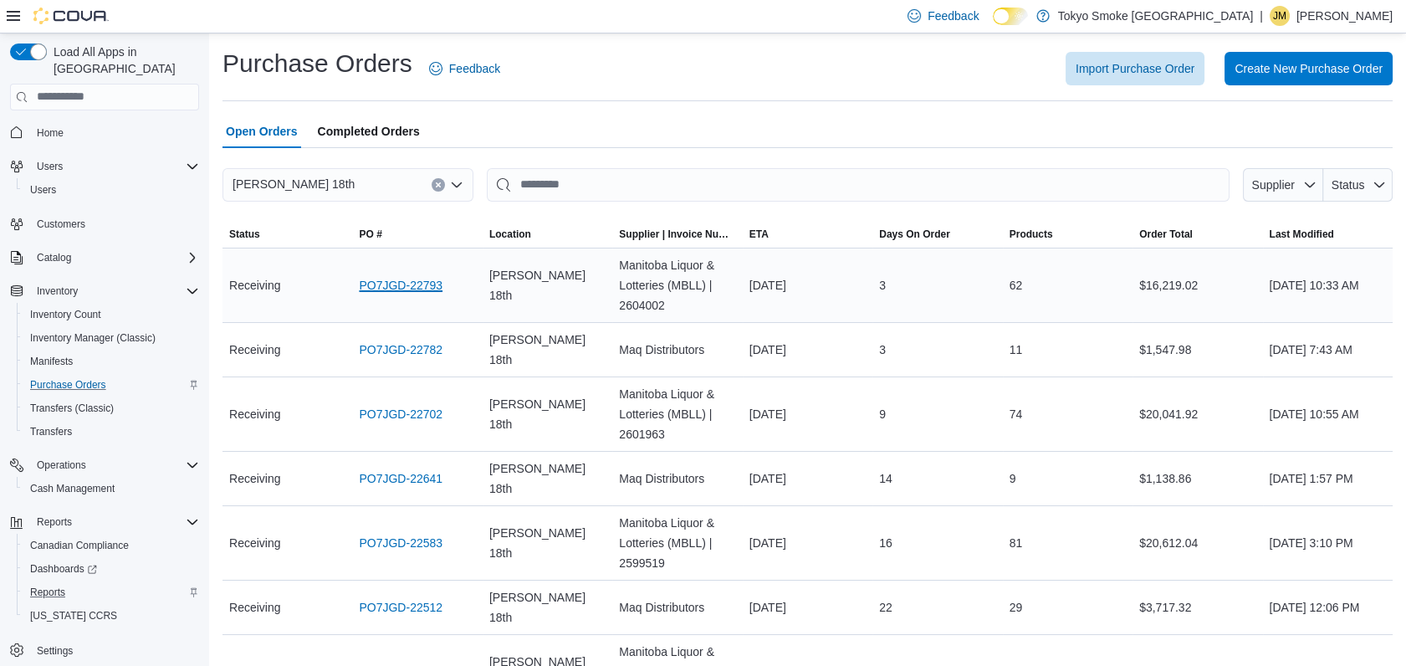
click at [393, 282] on link "PO7JGD-22793" at bounding box center [401, 285] width 84 height 20
